Goal: Information Seeking & Learning: Check status

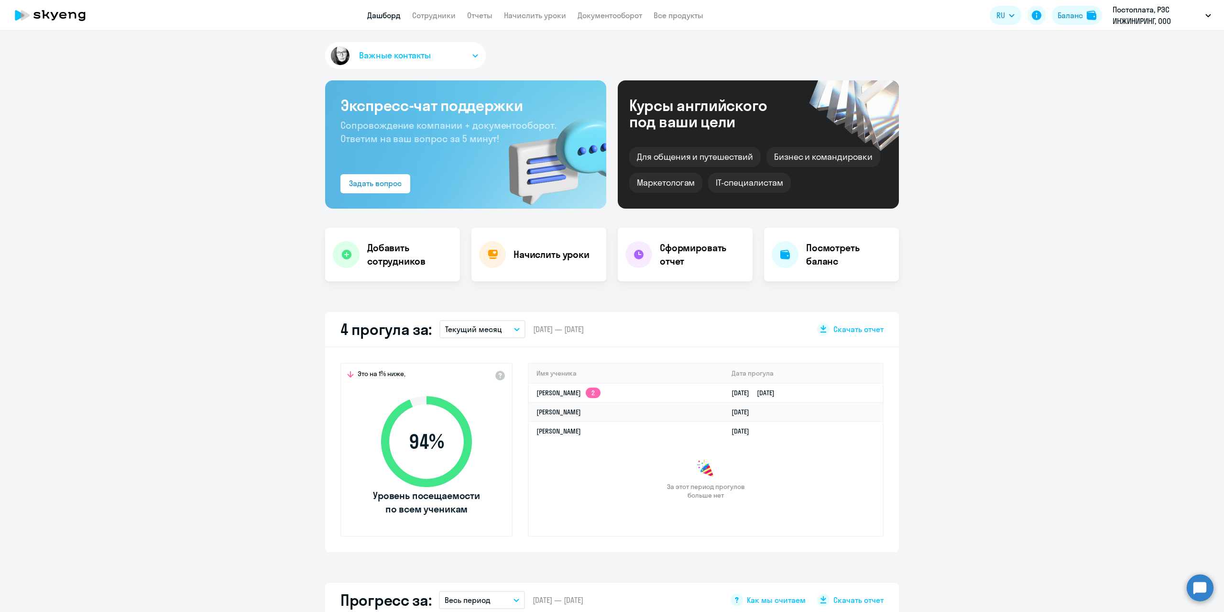
select select "30"
click at [565, 393] on link "[PERSON_NAME] 2" at bounding box center [569, 392] width 64 height 9
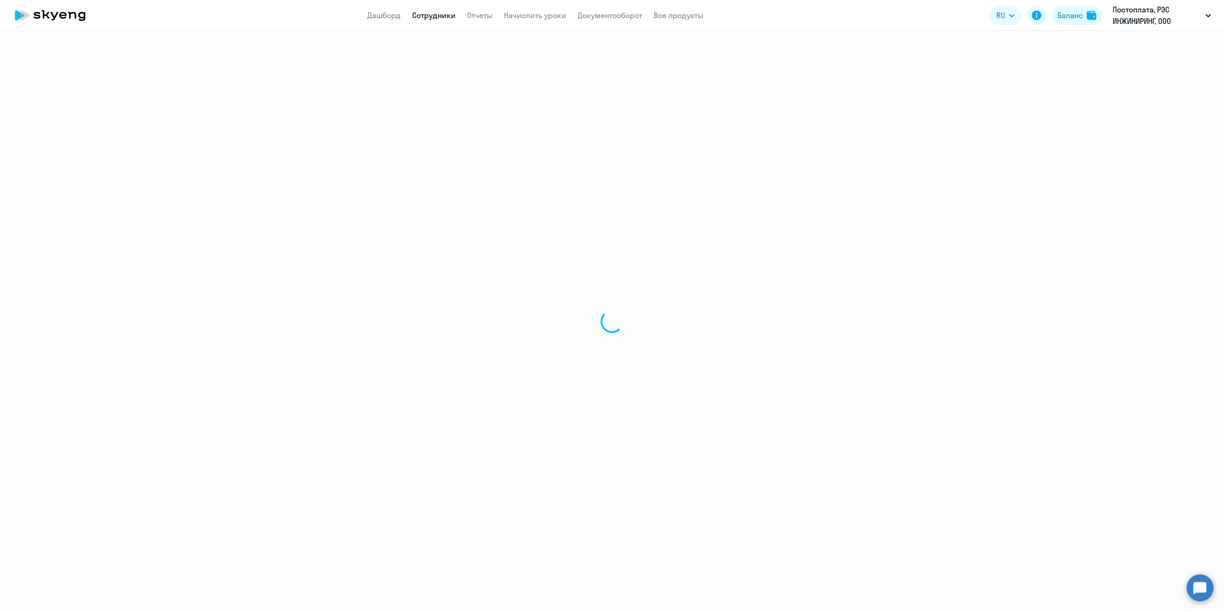
select select "english"
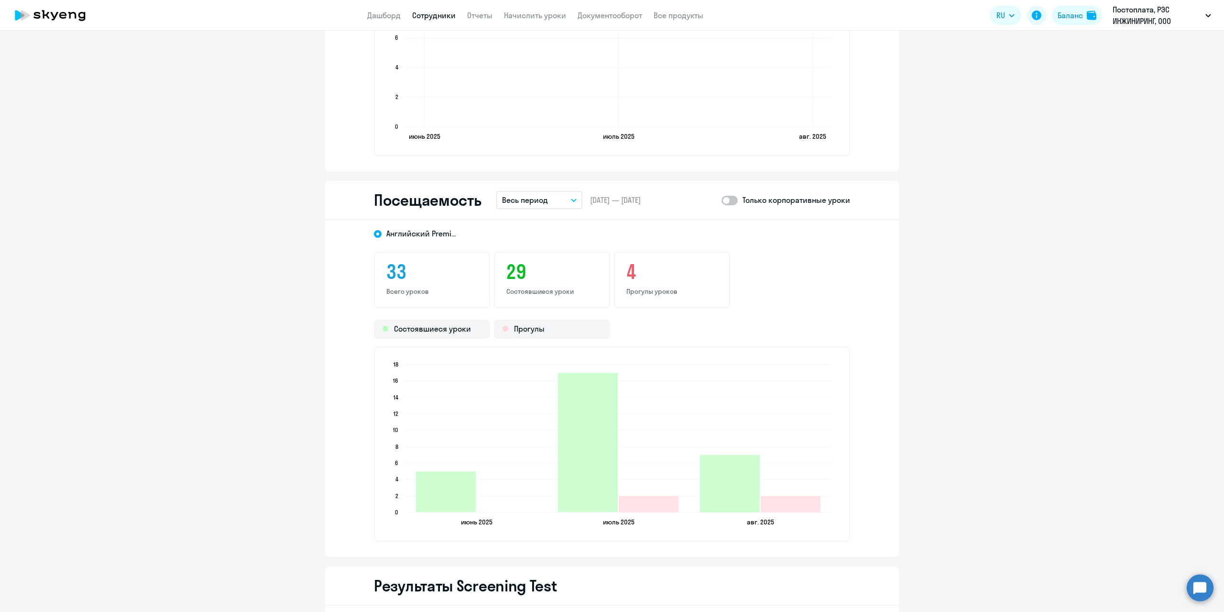
scroll to position [909, 0]
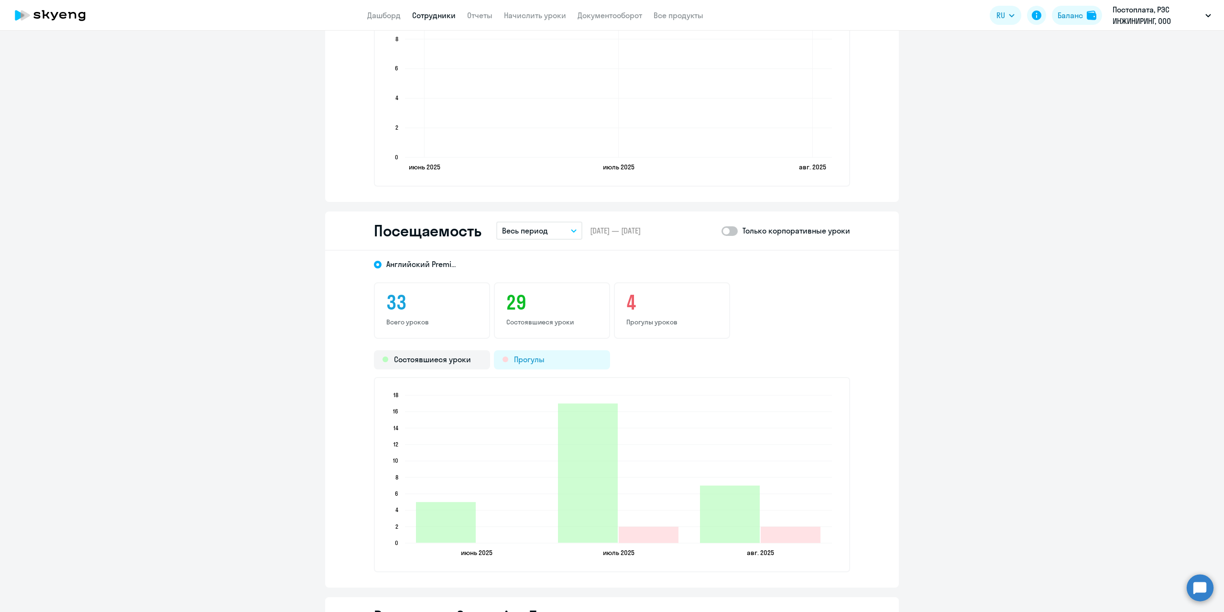
click at [538, 360] on div "Прогулы" at bounding box center [552, 359] width 116 height 19
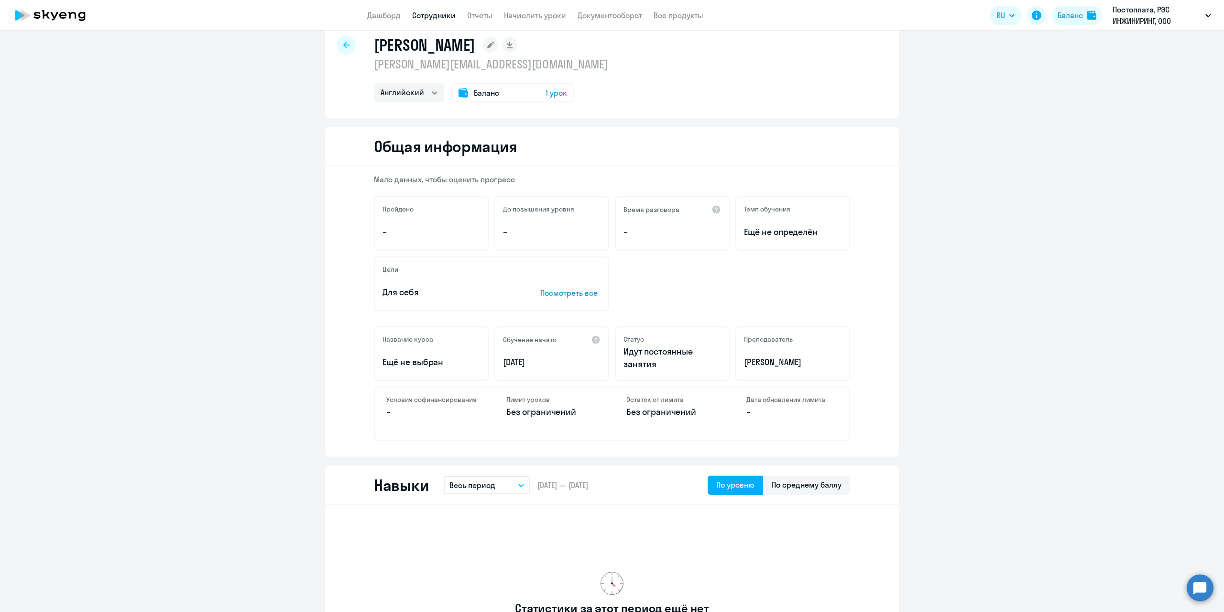
scroll to position [0, 0]
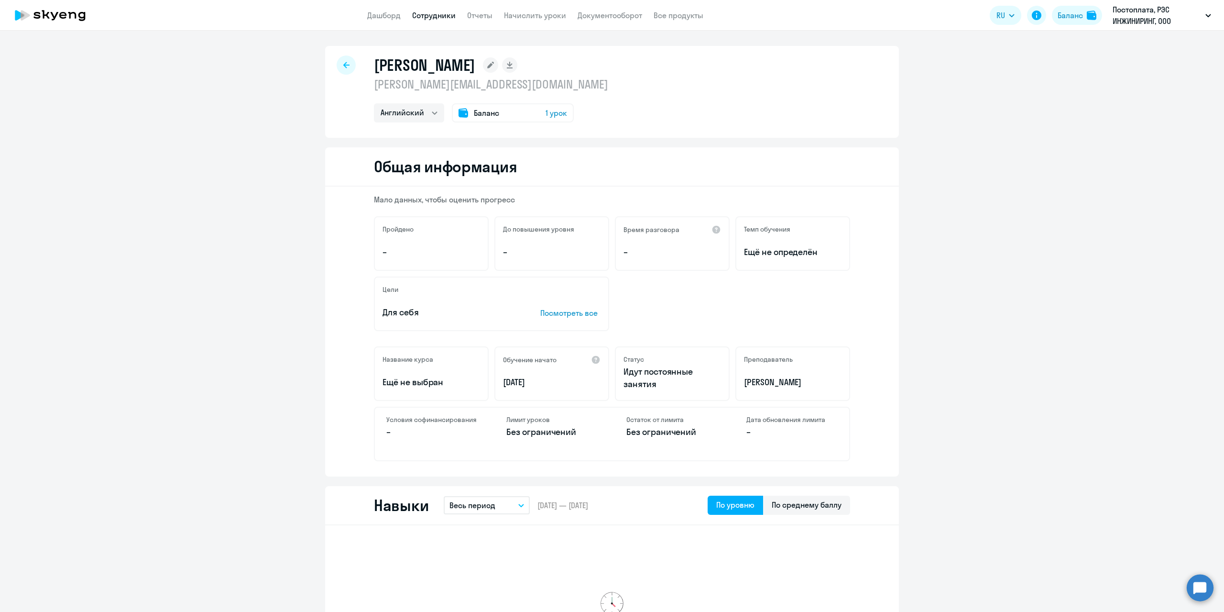
click at [343, 66] on icon at bounding box center [346, 65] width 6 height 6
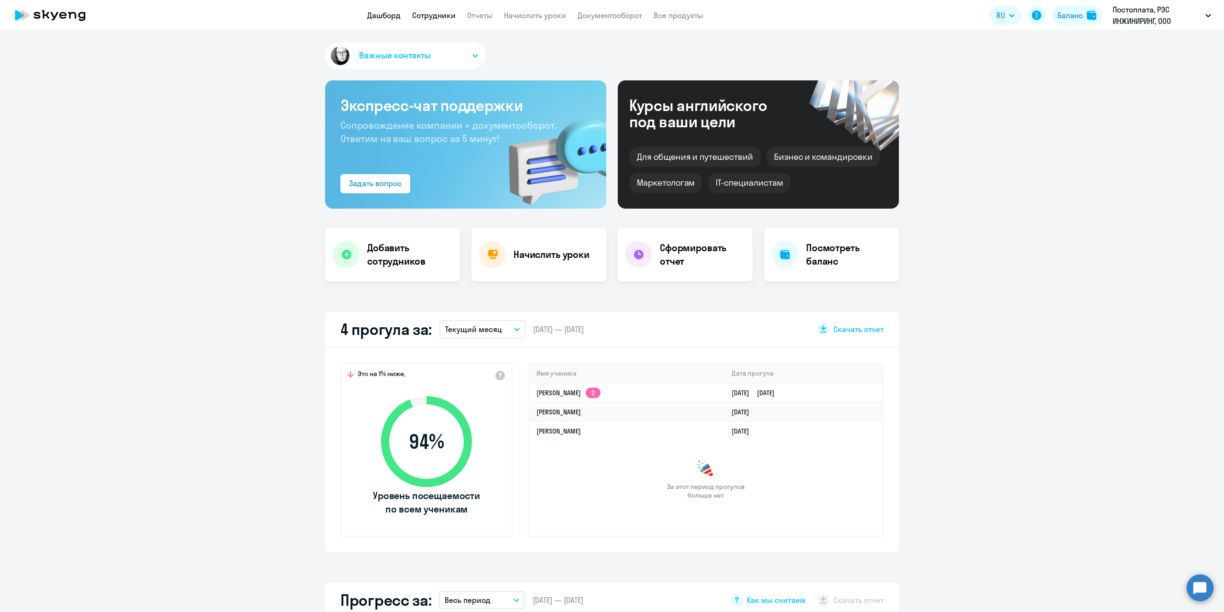
click at [441, 13] on link "Сотрудники" at bounding box center [434, 16] width 44 height 10
select select "30"
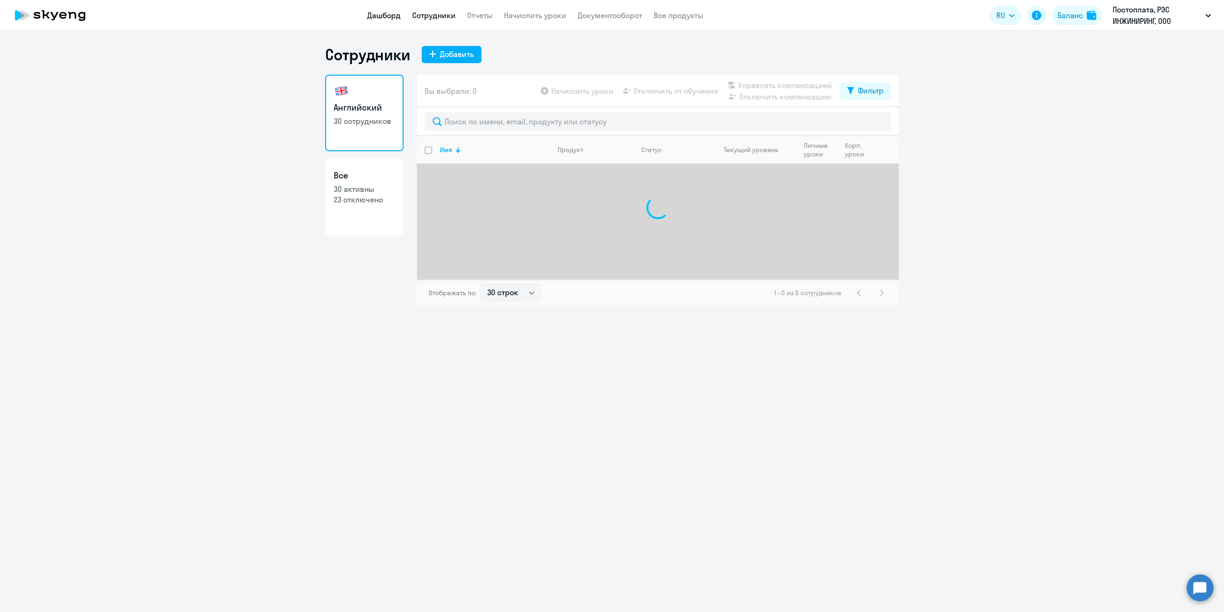
click at [386, 16] on link "Дашборд" at bounding box center [383, 16] width 33 height 10
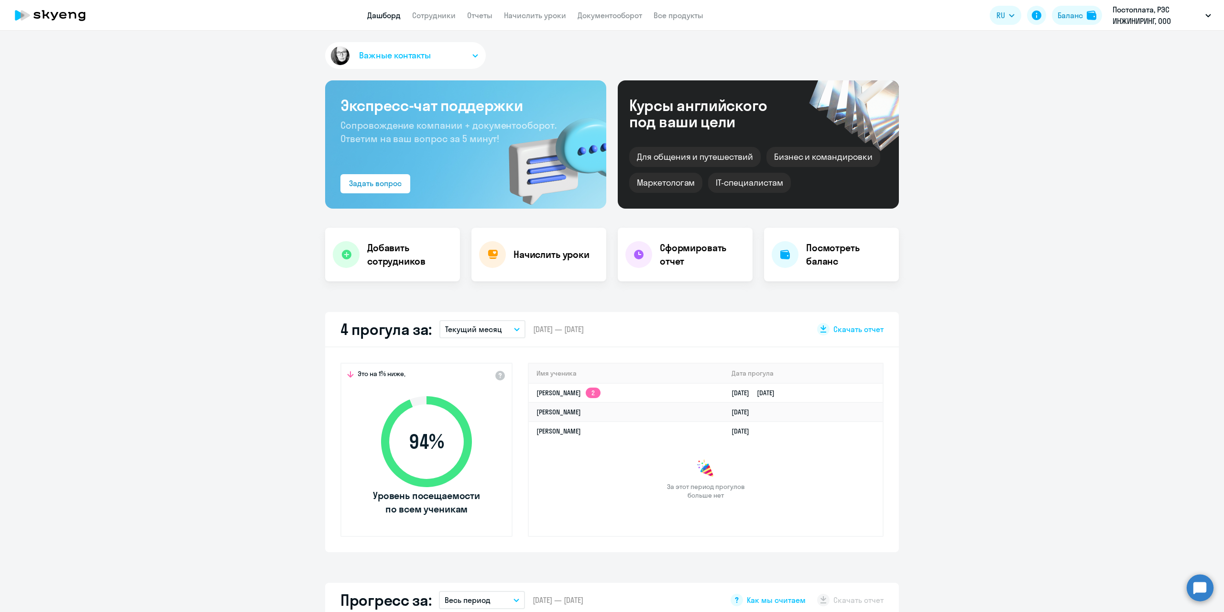
select select "30"
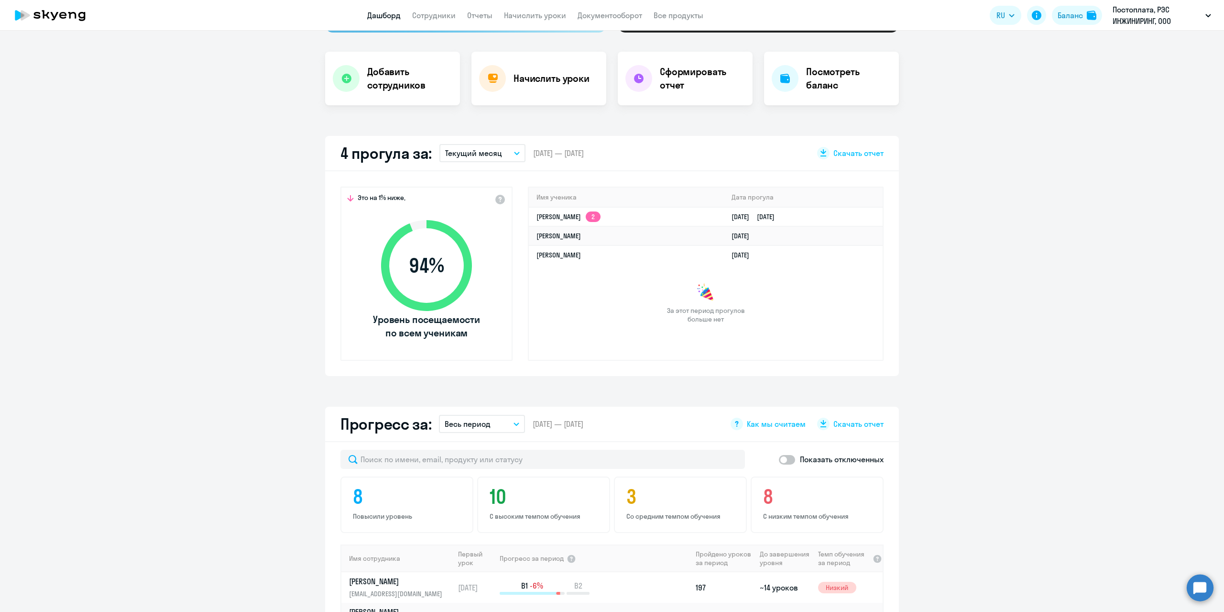
scroll to position [153, 0]
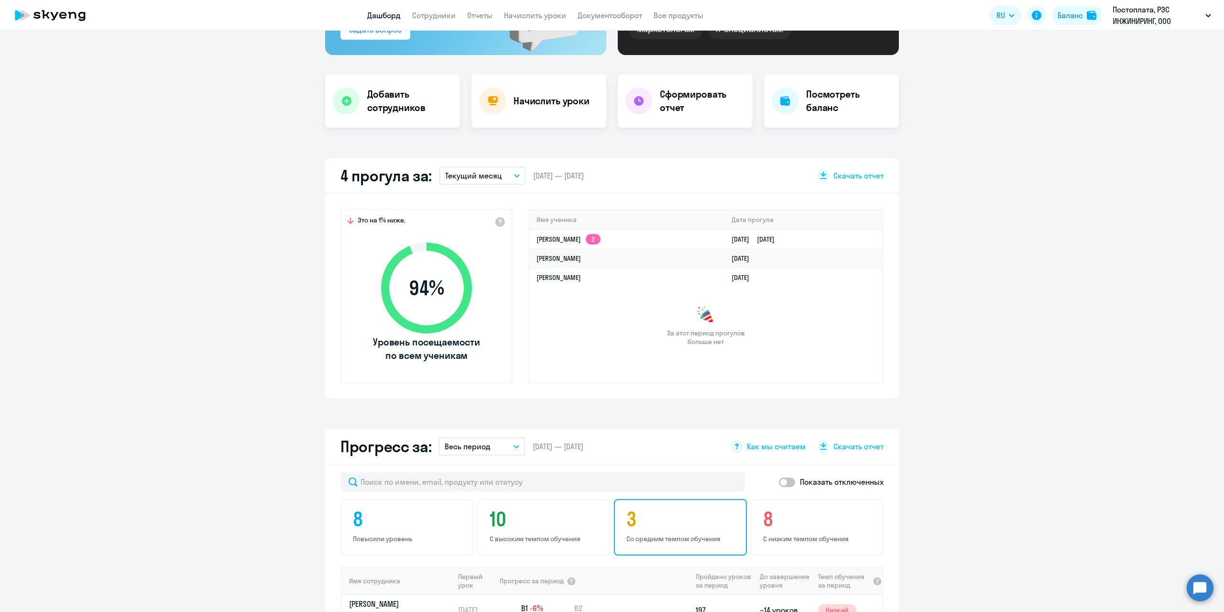
click at [687, 532] on div "3 Со средним темпом обучения" at bounding box center [680, 527] width 133 height 56
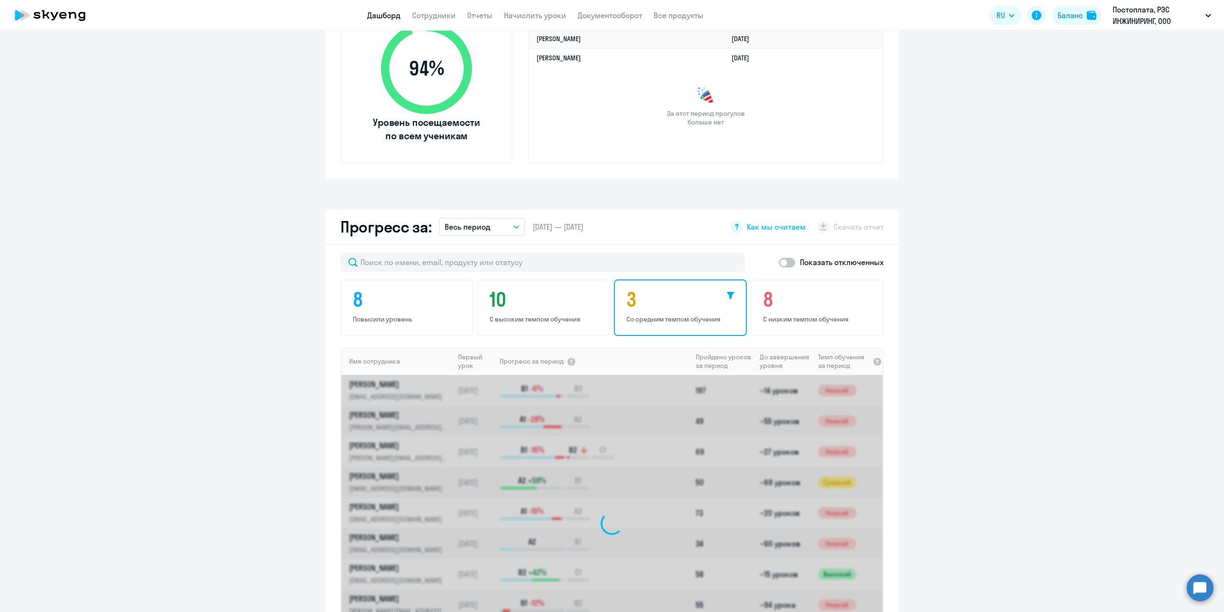
scroll to position [393, 0]
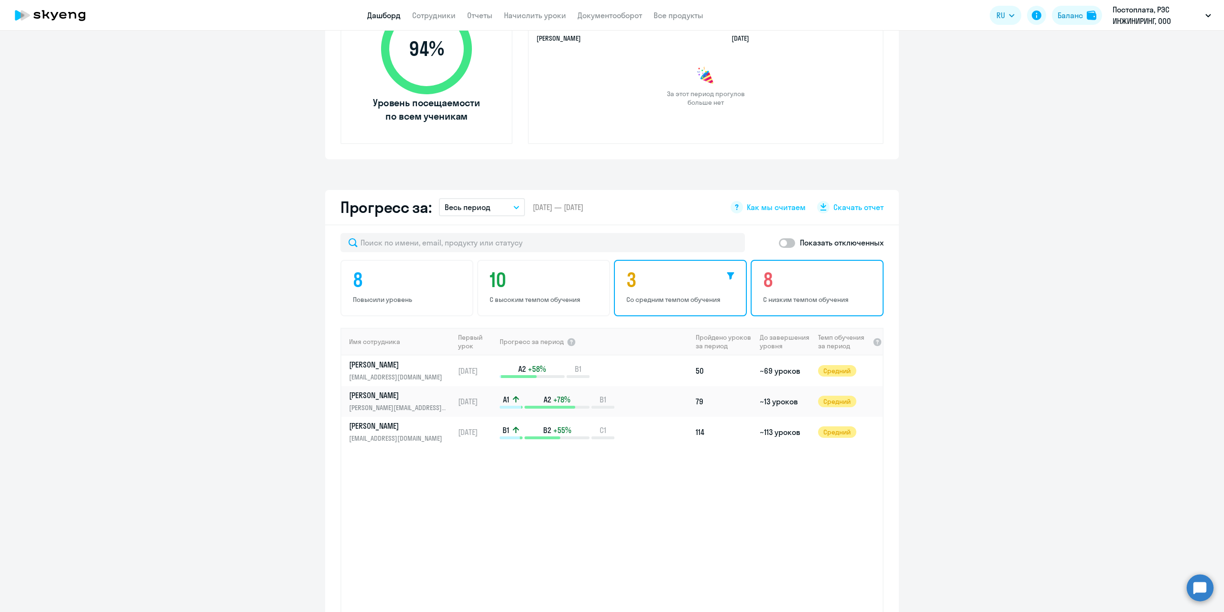
click at [841, 288] on h4 "8" at bounding box center [818, 279] width 111 height 23
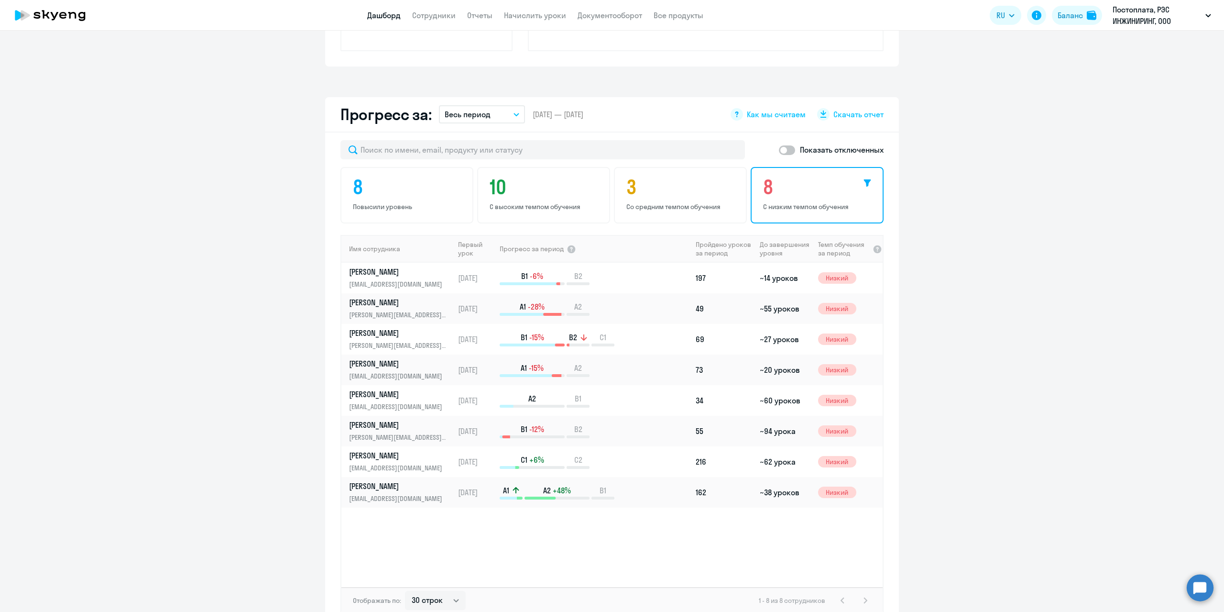
scroll to position [488, 0]
click at [575, 197] on div "10 С высоким темпом обучения" at bounding box center [543, 192] width 133 height 56
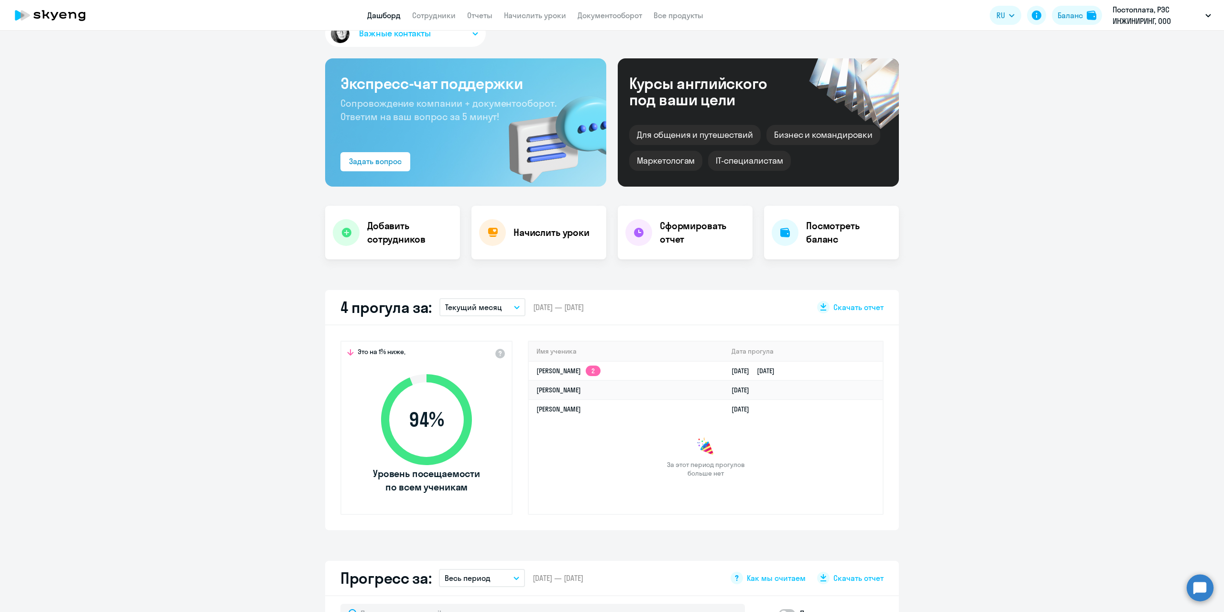
scroll to position [0, 0]
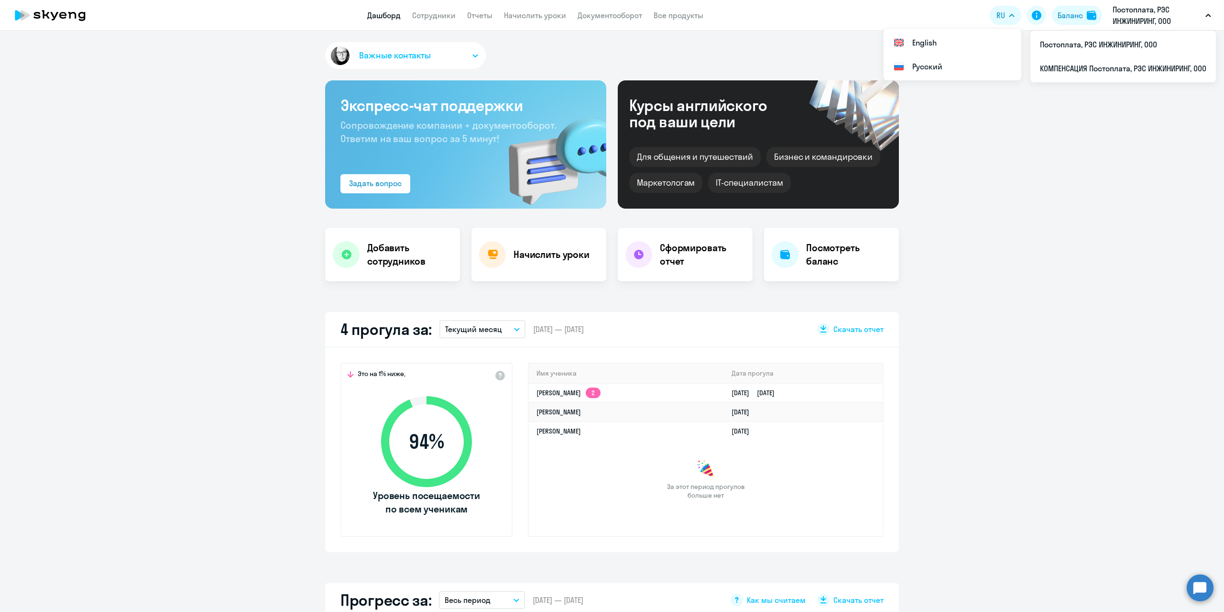
drag, startPoint x: 1195, startPoint y: 16, endPoint x: 1180, endPoint y: 19, distance: 15.6
click at [1195, 16] on p "Постоплата, РЭС ИНЖИНИРИНГ, ООО" at bounding box center [1157, 15] width 89 height 23
click at [1151, 9] on p "Постоплата, РЭС ИНЖИНИРИНГ, ООО" at bounding box center [1157, 15] width 89 height 23
click at [1103, 70] on li "КОМПЕНСАЦИЯ Постоплата, РЭС ИНЖИНИРИНГ, ООО" at bounding box center [1123, 68] width 186 height 24
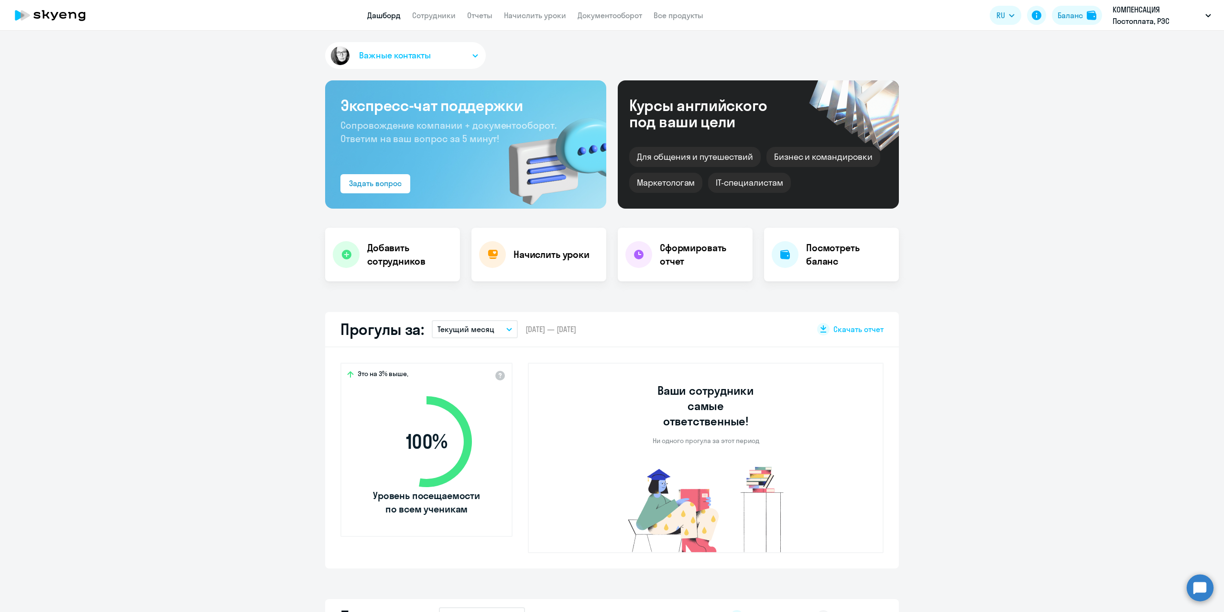
select select "30"
click at [449, 22] on app-header "Дашборд Сотрудники Отчеты Начислить уроки Документооборот Все продукты Дашборд …" at bounding box center [612, 15] width 1224 height 31
click at [448, 17] on link "Сотрудники" at bounding box center [434, 16] width 44 height 10
select select "30"
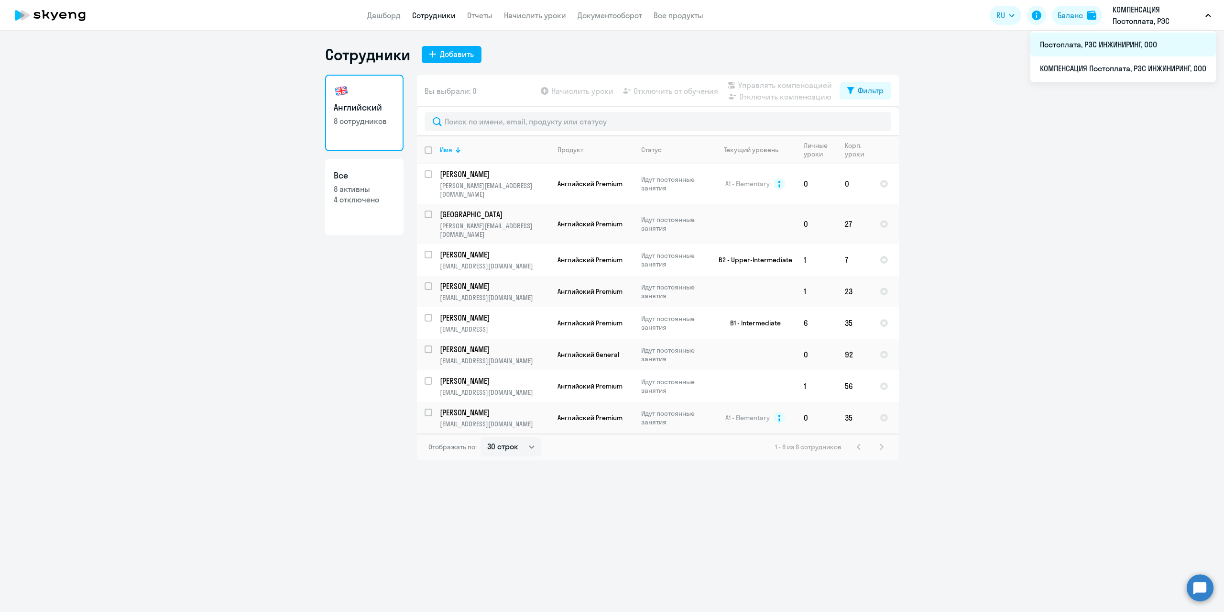
click at [1071, 44] on li "Постоплата, РЭС ИНЖИНИРИНГ, ООО" at bounding box center [1123, 45] width 186 height 24
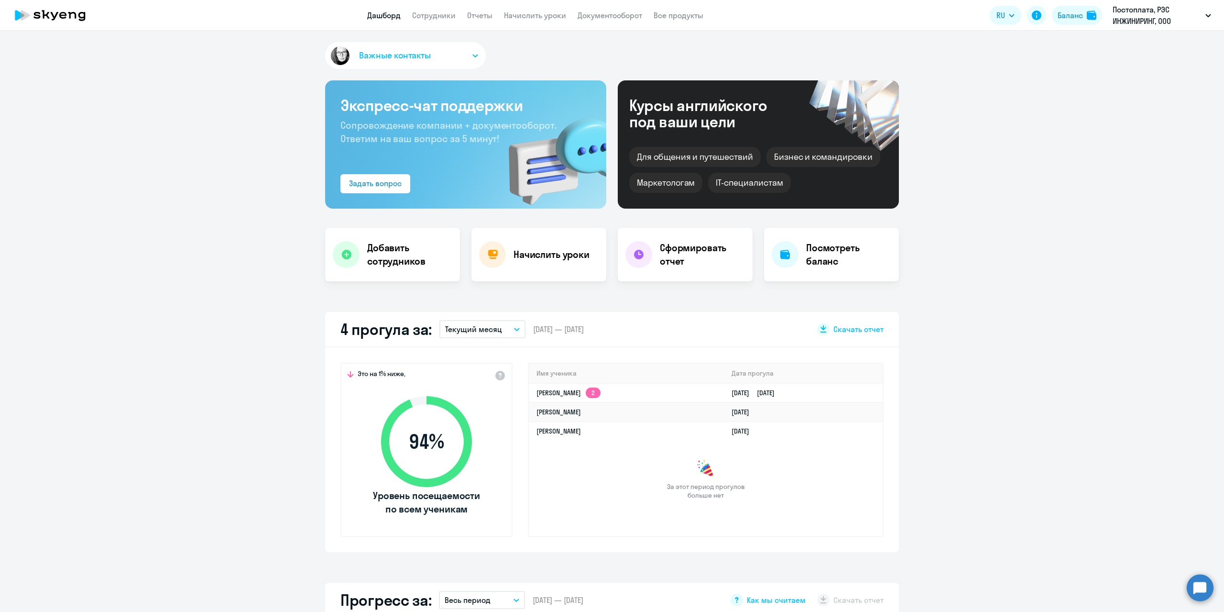
select select "30"
